Goal: Transaction & Acquisition: Purchase product/service

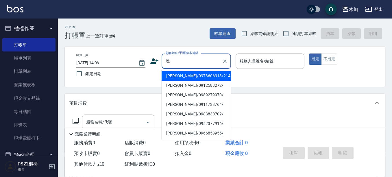
click at [184, 76] on li "[PERSON_NAME]/0973606318/21427" at bounding box center [196, 76] width 69 height 10
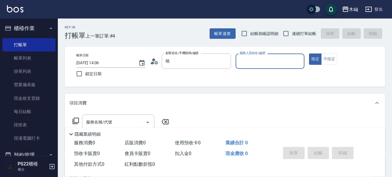
type input "[PERSON_NAME]/0973606318/21427"
type input "小愛-10"
click at [121, 121] on input "服務名稱/代號" at bounding box center [114, 122] width 58 height 10
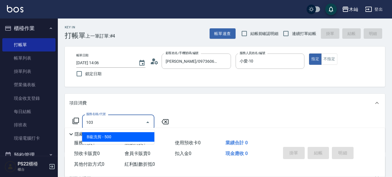
type input "B級洗剪(103)"
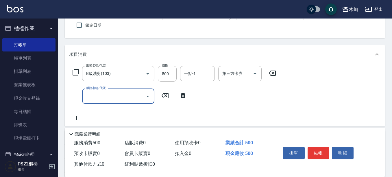
scroll to position [58, 0]
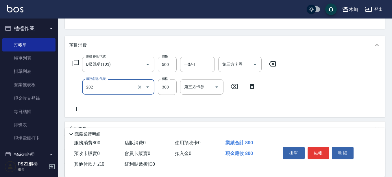
type input "單剪(202)"
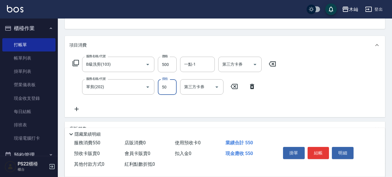
type input "50"
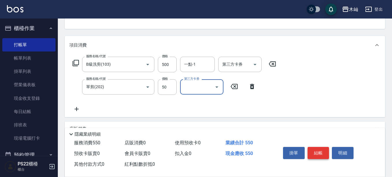
click at [315, 152] on button "結帳" at bounding box center [319, 153] width 22 height 12
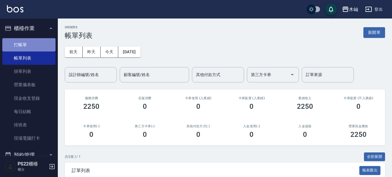
click at [32, 39] on link "打帳單" at bounding box center [28, 44] width 53 height 13
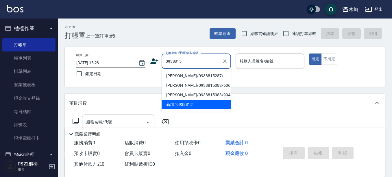
click at [201, 76] on li "[PERSON_NAME]/0938815287/" at bounding box center [196, 76] width 69 height 10
type input "[PERSON_NAME]/0938815287/"
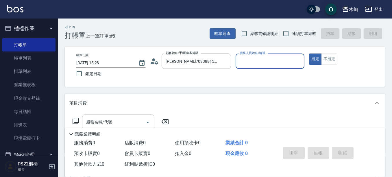
click at [252, 64] on input "服務人員姓名/編號" at bounding box center [270, 61] width 64 height 10
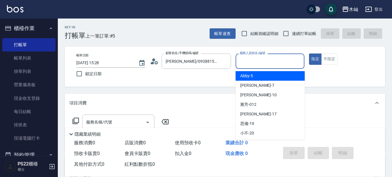
click at [250, 79] on span "Abby -5" at bounding box center [246, 76] width 13 height 6
type input "Abby-5"
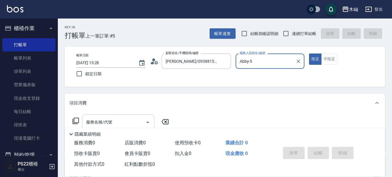
click at [136, 118] on input "服務名稱/代號" at bounding box center [114, 122] width 58 height 10
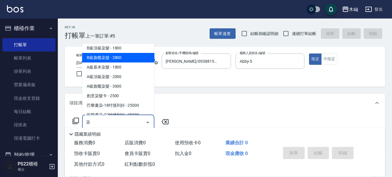
scroll to position [58, 0]
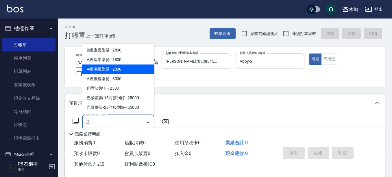
click at [115, 69] on span "A級頂級染髮 - 2000" at bounding box center [118, 69] width 72 height 10
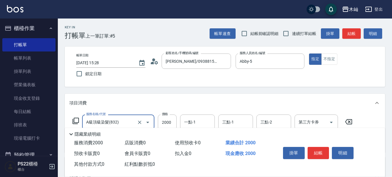
scroll to position [29, 0]
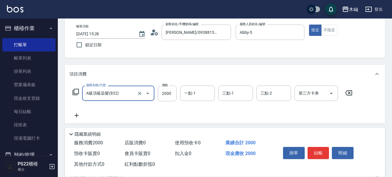
type input "A級頂級染髮(832)"
click at [77, 116] on icon at bounding box center [76, 115] width 14 height 7
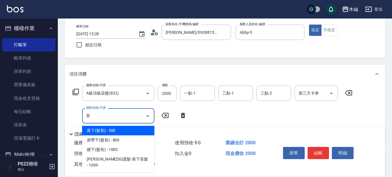
click at [95, 131] on span "肩下(髮長) - 500" at bounding box center [118, 131] width 72 height 10
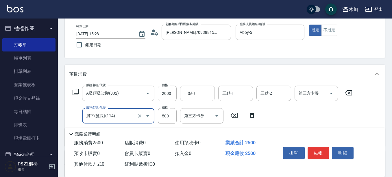
type input "肩下(髮長)(114)"
click at [206, 96] on input "一點-1" at bounding box center [197, 93] width 29 height 10
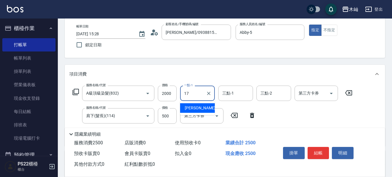
type input "[PERSON_NAME]-17"
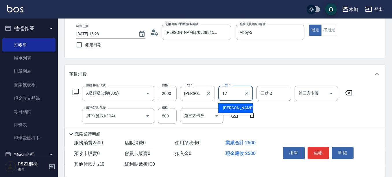
type input "[PERSON_NAME]-17"
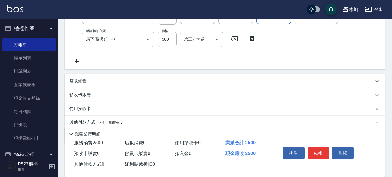
scroll to position [116, 0]
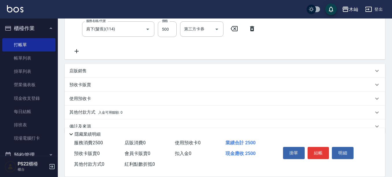
click at [91, 114] on p "其他付款方式 入金可用餘額: 0" at bounding box center [95, 112] width 53 height 6
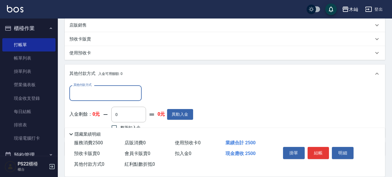
scroll to position [173, 0]
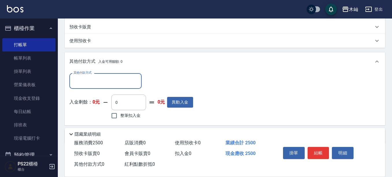
click at [98, 82] on input "其他付款方式" at bounding box center [105, 81] width 67 height 10
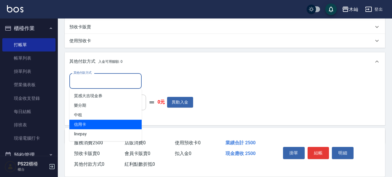
click at [94, 124] on span "信用卡" at bounding box center [105, 125] width 72 height 10
type input "信用卡"
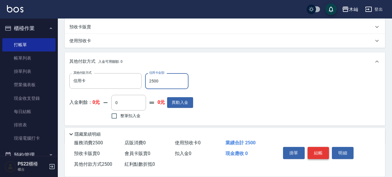
type input "2500"
click at [316, 149] on button "結帳" at bounding box center [319, 153] width 22 height 12
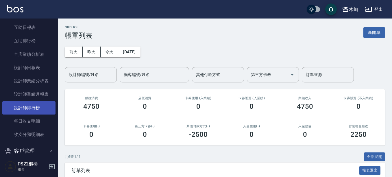
scroll to position [231, 0]
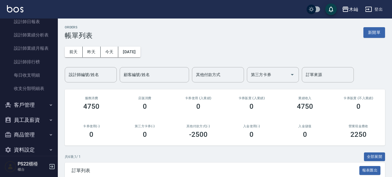
click at [34, 110] on button "客戶管理" at bounding box center [28, 104] width 53 height 15
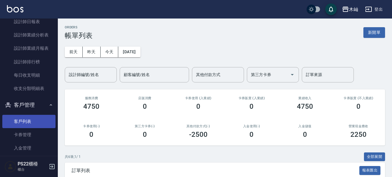
click at [35, 119] on link "客戶列表" at bounding box center [28, 121] width 53 height 13
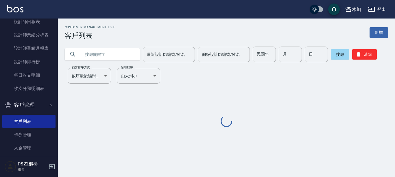
click at [120, 58] on input "text" at bounding box center [108, 55] width 54 height 16
type input "咬"
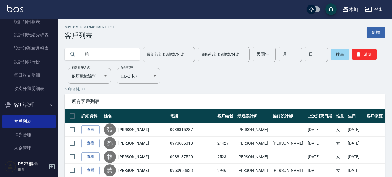
type input "曉"
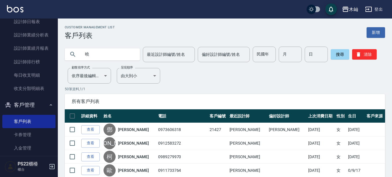
click at [86, 130] on link "查看" at bounding box center [90, 129] width 18 height 9
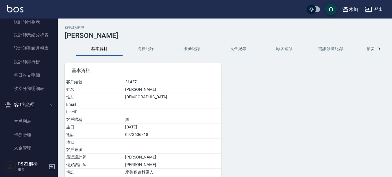
click at [150, 51] on button "消費記錄" at bounding box center [146, 49] width 46 height 14
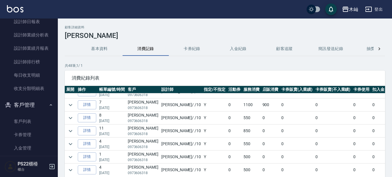
scroll to position [87, 0]
click at [71, 105] on icon "expand row" at bounding box center [70, 104] width 7 height 7
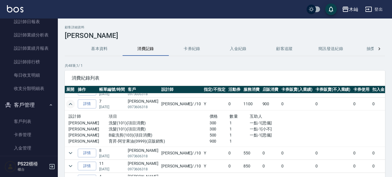
click at [71, 105] on icon "expand row" at bounding box center [70, 104] width 7 height 7
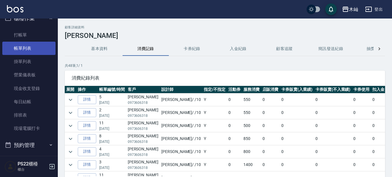
scroll to position [0, 0]
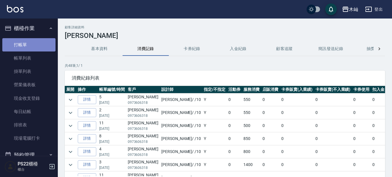
click at [31, 47] on link "打帳單" at bounding box center [28, 44] width 53 height 13
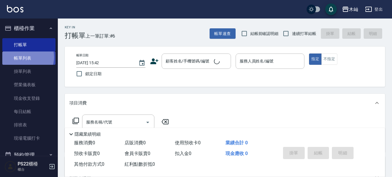
click at [24, 57] on link "帳單列表" at bounding box center [28, 57] width 53 height 13
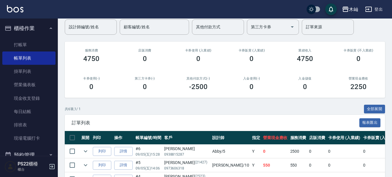
scroll to position [87, 0]
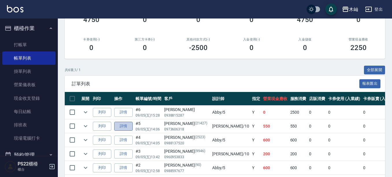
click at [122, 127] on link "詳情" at bounding box center [123, 126] width 18 height 9
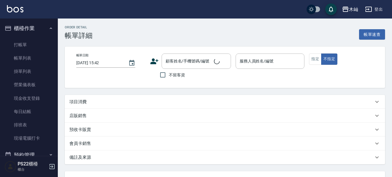
scroll to position [50, 0]
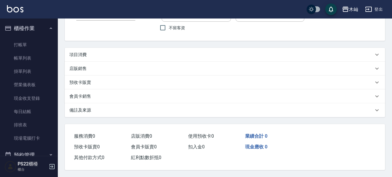
type input "[DATE] 14:06"
type input "小愛-10"
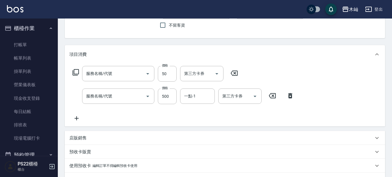
type input "[PERSON_NAME]/0973606318/21427"
type input "單剪(202)"
type input "B級洗剪(103)"
click at [84, 65] on div "服務名稱/代號 單剪(202) 服務名稱/代號 價格 50 價格 第三方卡券 第三方卡券 服務名稱/代號 B級洗剪(103) 服務名稱/代號 價格 500 價…" at bounding box center [225, 95] width 320 height 63
click at [77, 136] on p "店販銷售" at bounding box center [77, 138] width 17 height 6
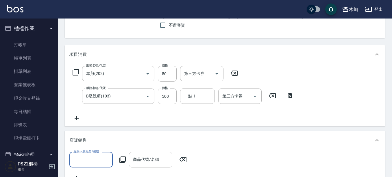
scroll to position [0, 0]
type input "小愛-10"
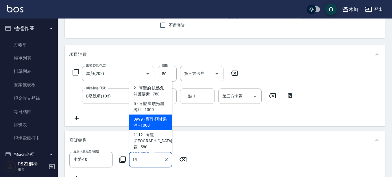
click at [166, 127] on span "0999 - 育昇-阿甘果油 - 1000" at bounding box center [150, 122] width 43 height 16
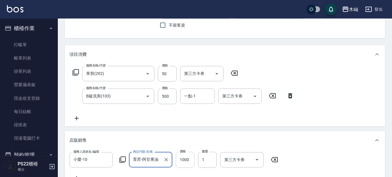
type input "育昇-阿甘果油"
click at [182, 162] on input "1000" at bounding box center [185, 160] width 19 height 16
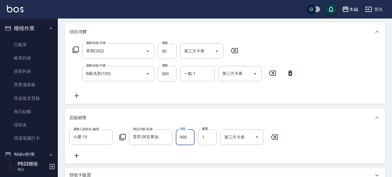
scroll to position [194, 0]
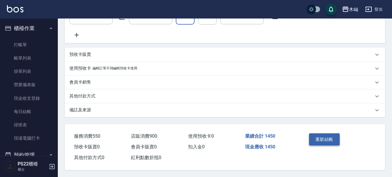
type input "900"
click at [333, 145] on button "重新結帳" at bounding box center [324, 139] width 31 height 12
